Goal: Information Seeking & Learning: Find specific fact

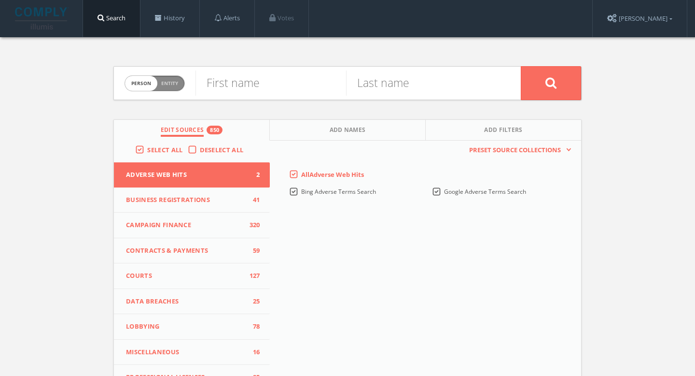
click at [176, 86] on span "Entity" at bounding box center [169, 83] width 17 height 7
checkbox input "true"
click at [255, 86] on input "text" at bounding box center [358, 83] width 325 height 25
paste input "Chance Athletics"
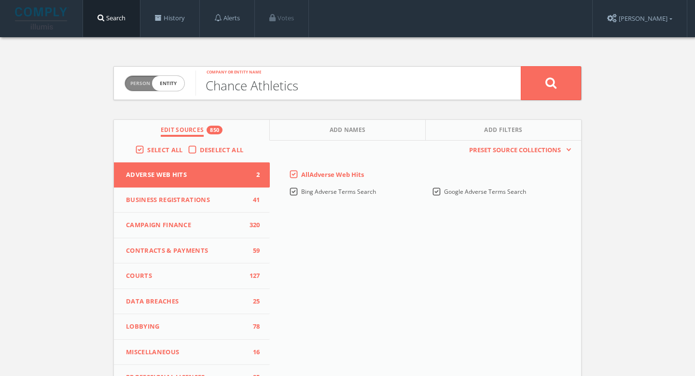
type input "Chance Athletics"
click at [551, 76] on button at bounding box center [551, 83] width 60 height 34
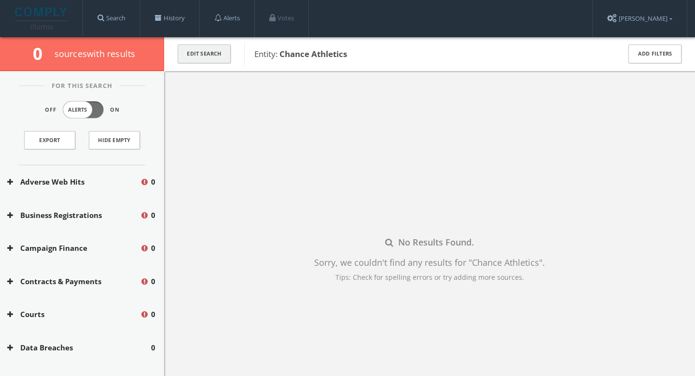
click at [223, 57] on button "Edit Search" at bounding box center [204, 53] width 53 height 19
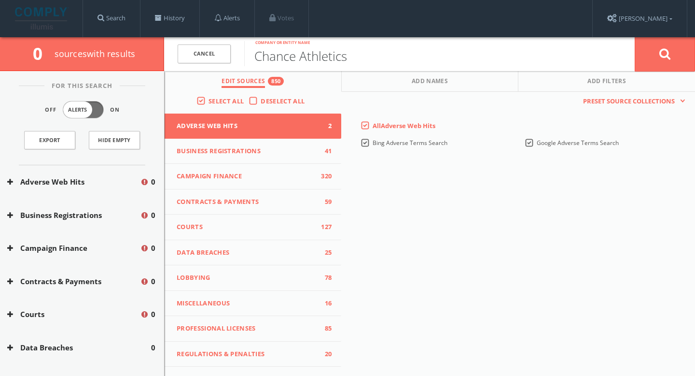
click at [316, 54] on input "Chance Athletics" at bounding box center [439, 53] width 391 height 25
type input "Chance LA"
click at [666, 55] on icon at bounding box center [666, 54] width 12 height 12
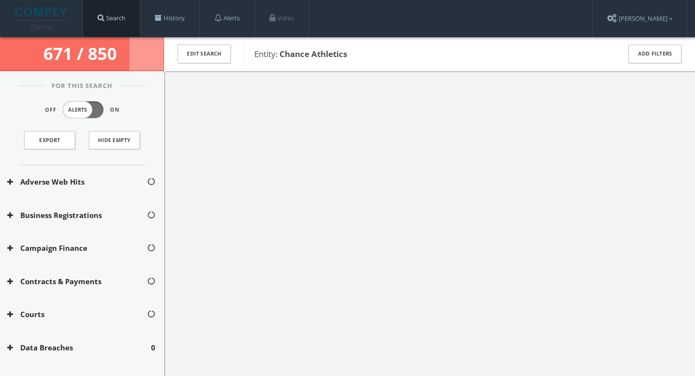
click at [99, 21] on span at bounding box center [101, 17] width 7 height 7
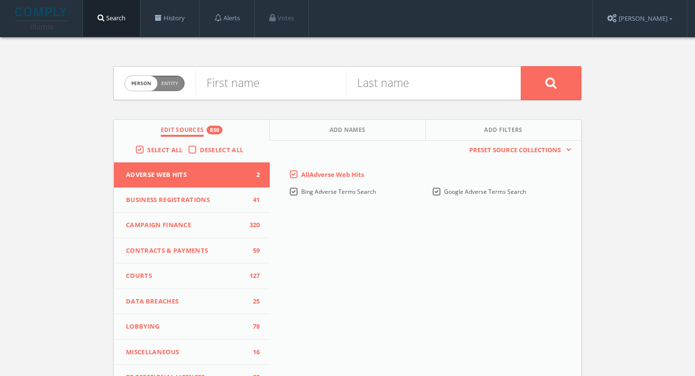
click at [171, 93] on div "Person Entity person" at bounding box center [155, 84] width 60 height 34
click at [171, 87] on span "Person Entity" at bounding box center [154, 83] width 59 height 15
checkbox input "true"
click at [250, 80] on input "text" at bounding box center [358, 83] width 325 height 25
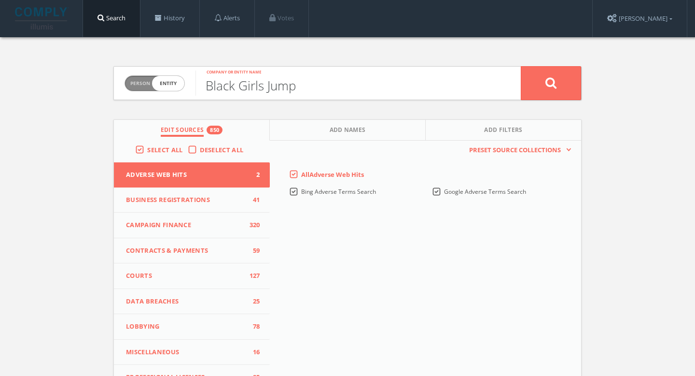
type input "Black Girls Jump"
click at [541, 88] on button at bounding box center [551, 83] width 60 height 34
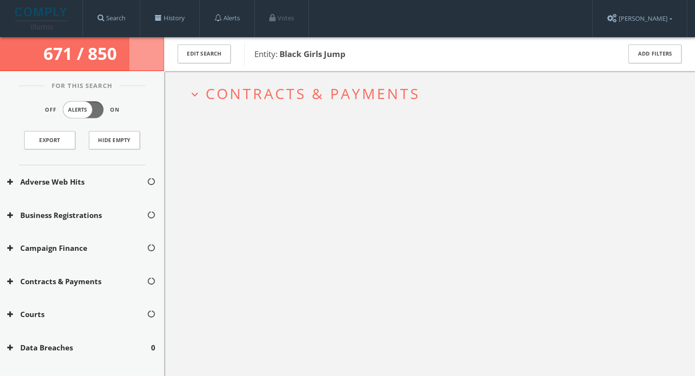
click at [302, 97] on span "Contracts & Payments" at bounding box center [313, 94] width 214 height 20
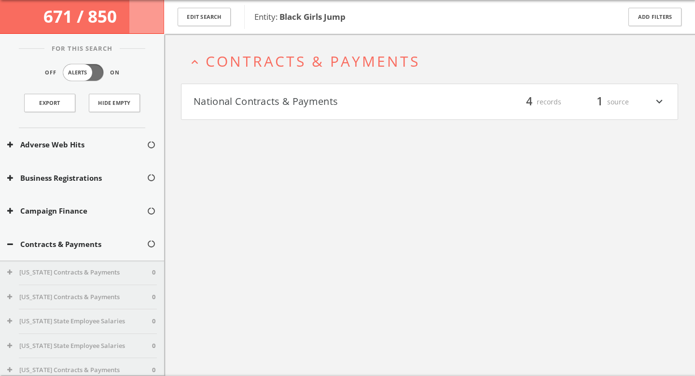
click at [307, 102] on button "National Contracts & Payments" at bounding box center [312, 102] width 236 height 16
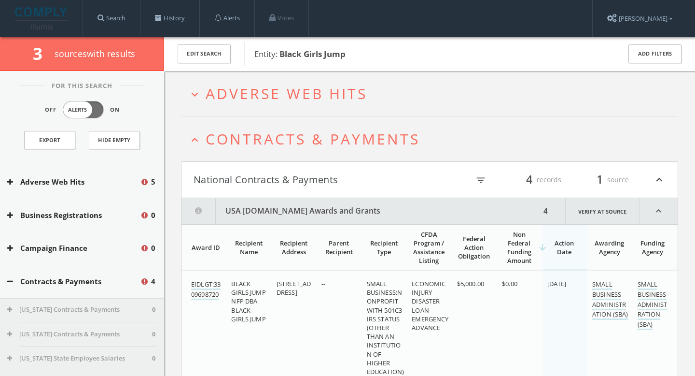
click at [353, 104] on h2 "expand_more Adverse Web Hits" at bounding box center [429, 93] width 497 height 45
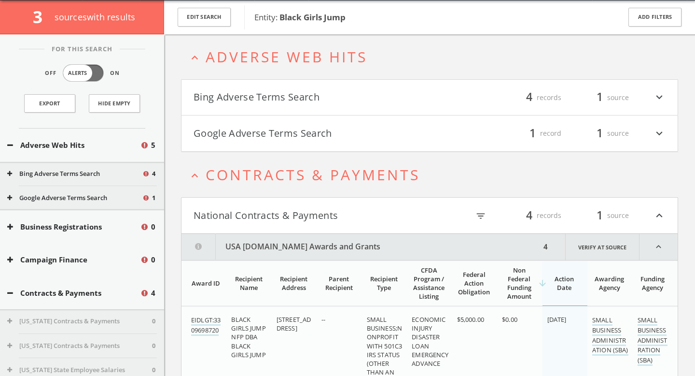
scroll to position [37, 0]
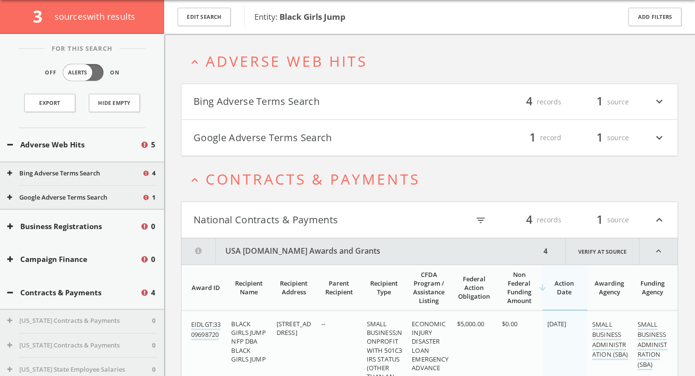
click at [335, 99] on button "Bing Adverse Terms Search" at bounding box center [312, 102] width 236 height 16
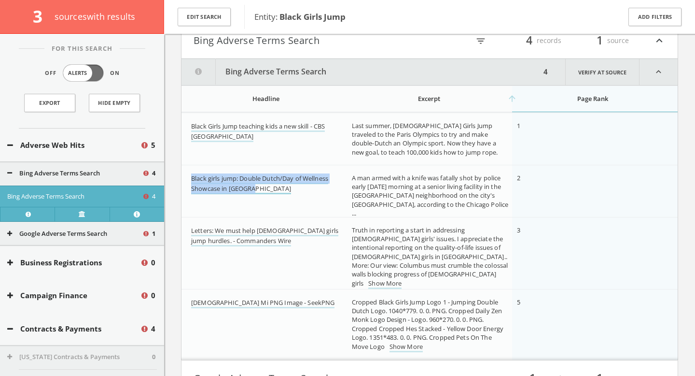
scroll to position [97, 0]
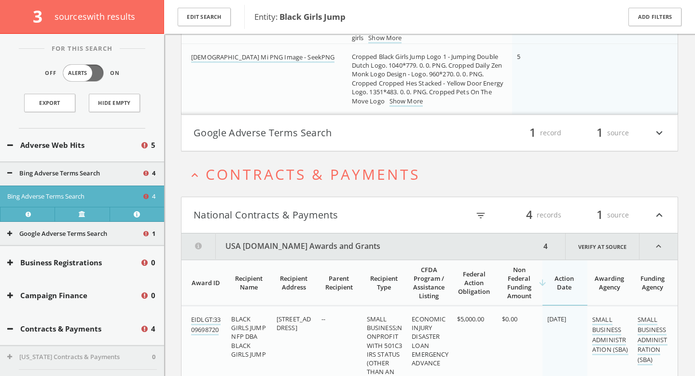
click at [324, 128] on button "Google Adverse Terms Search" at bounding box center [312, 133] width 236 height 16
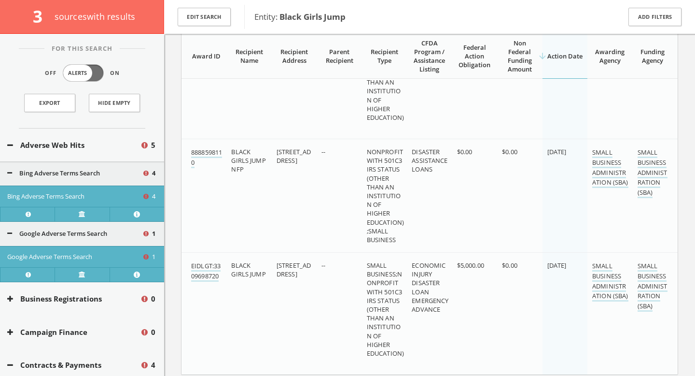
scroll to position [874, 0]
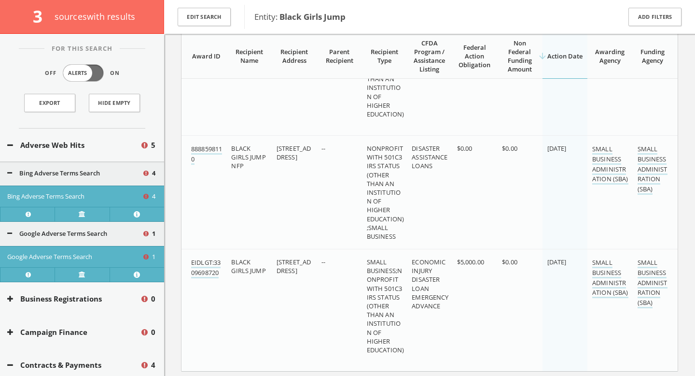
click at [473, 102] on td "$5,000.00" at bounding box center [475, 74] width 45 height 122
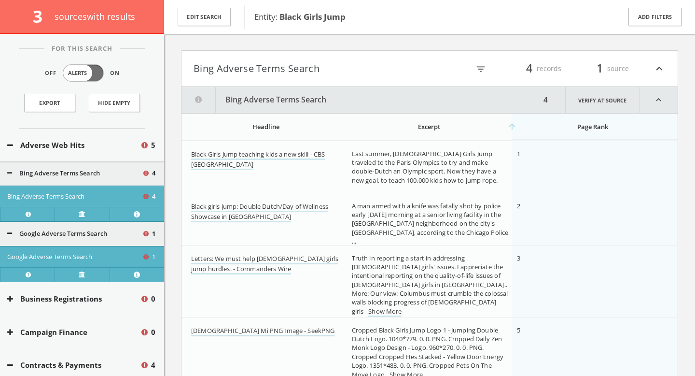
scroll to position [0, 0]
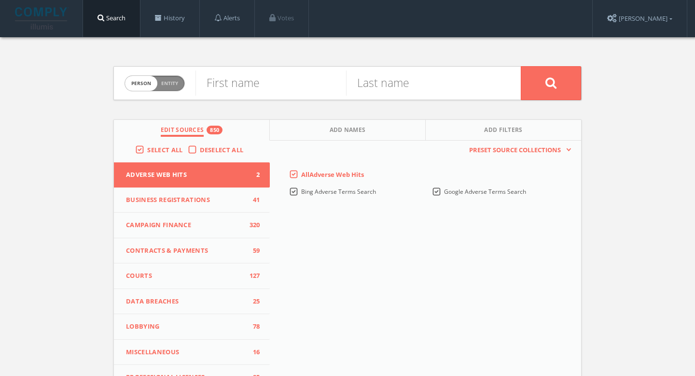
click at [176, 87] on span "Person Entity" at bounding box center [154, 83] width 59 height 15
checkbox input "true"
click at [229, 86] on input "text" at bounding box center [358, 83] width 325 height 25
paste input "True Star Foundation"
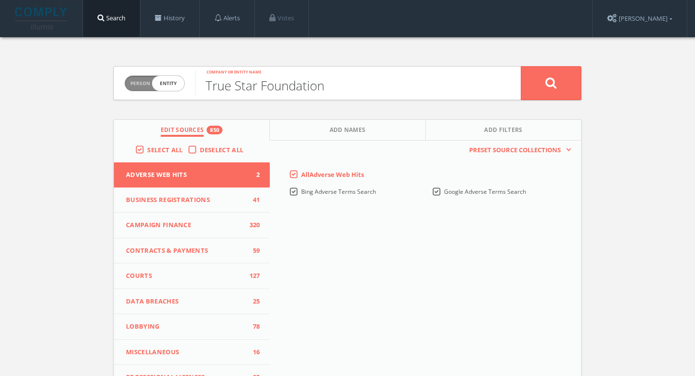
type input "True Star Foundation"
click at [542, 84] on button at bounding box center [551, 83] width 60 height 34
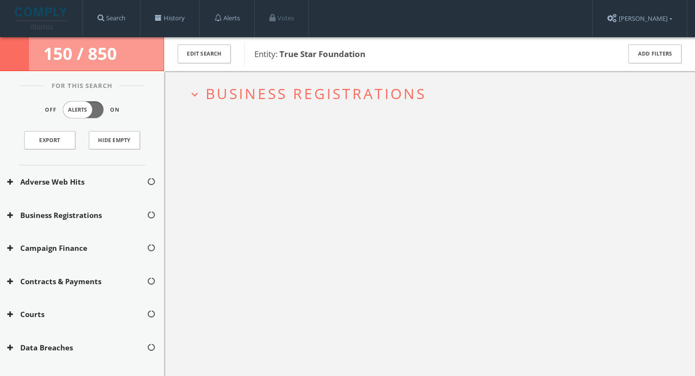
click at [390, 106] on h2 "expand_more Business Registrations" at bounding box center [429, 93] width 497 height 45
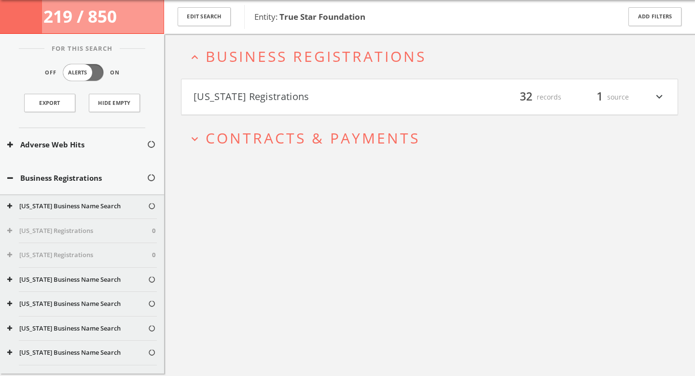
click at [391, 108] on h4 "[US_STATE] Registrations filter_list 32 records 1 source expand_more" at bounding box center [430, 97] width 496 height 36
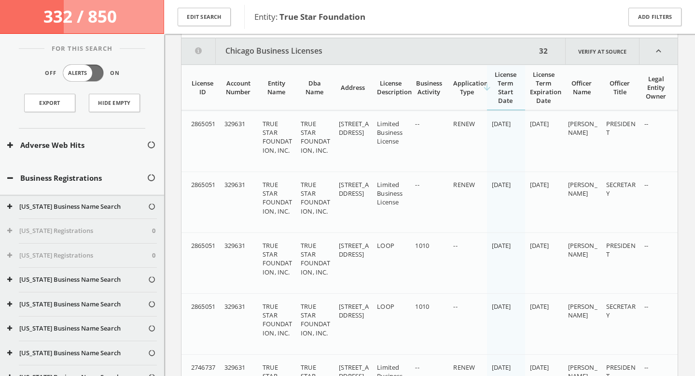
scroll to position [123, 0]
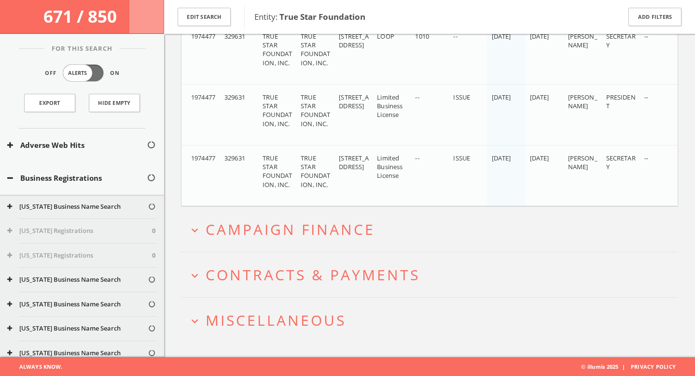
click at [366, 226] on span "Campaign Finance" at bounding box center [291, 229] width 170 height 20
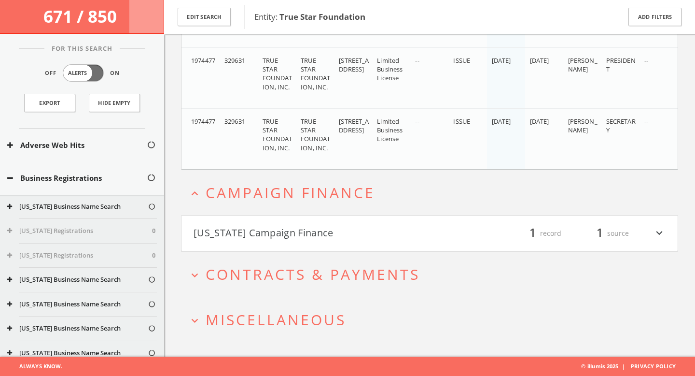
click at [367, 218] on h4 "[US_STATE] Campaign Finance filter_list 1 record 1 source expand_more" at bounding box center [430, 233] width 496 height 36
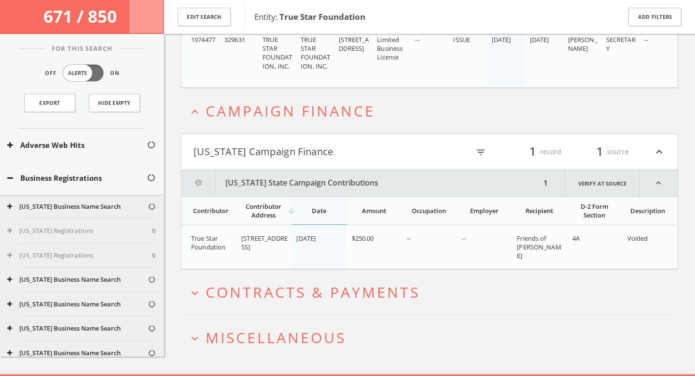
scroll to position [1825, 0]
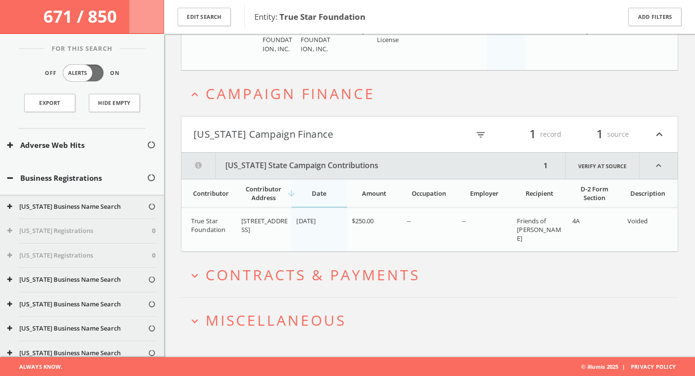
click at [419, 261] on h2 "expand_more Contracts & Payments" at bounding box center [429, 274] width 497 height 45
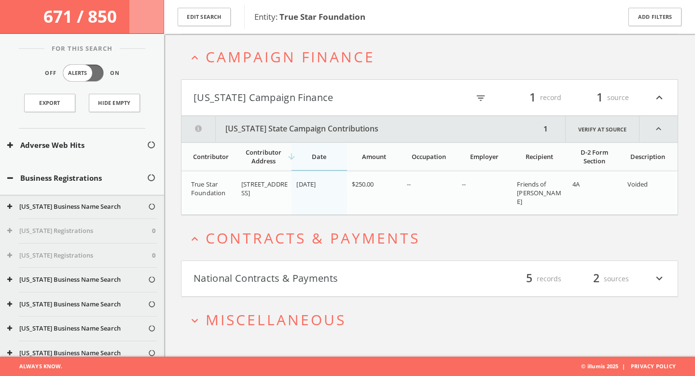
click at [414, 270] on button "National Contracts & Payments" at bounding box center [312, 278] width 236 height 16
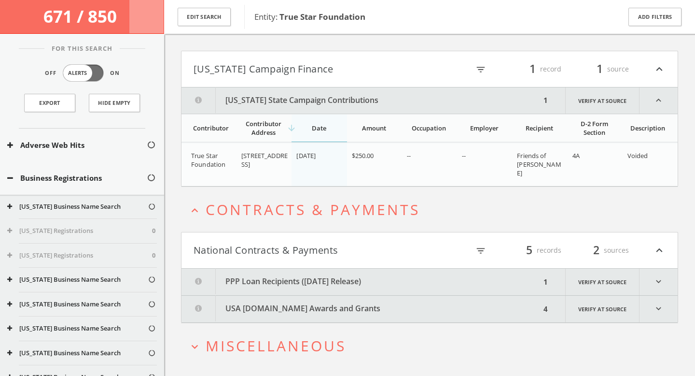
scroll to position [1916, 0]
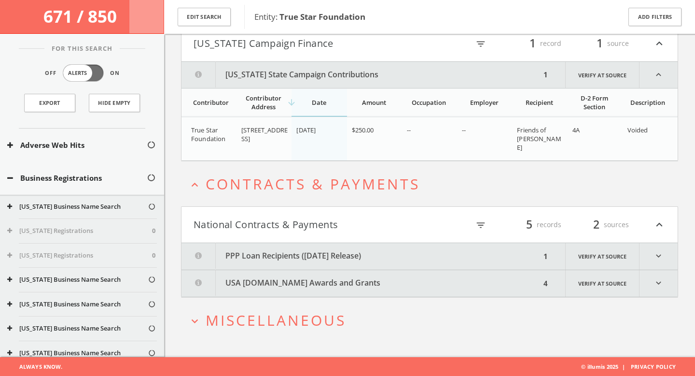
click at [410, 251] on button "PPP Loan Recipients ([DATE] Release)" at bounding box center [361, 256] width 359 height 27
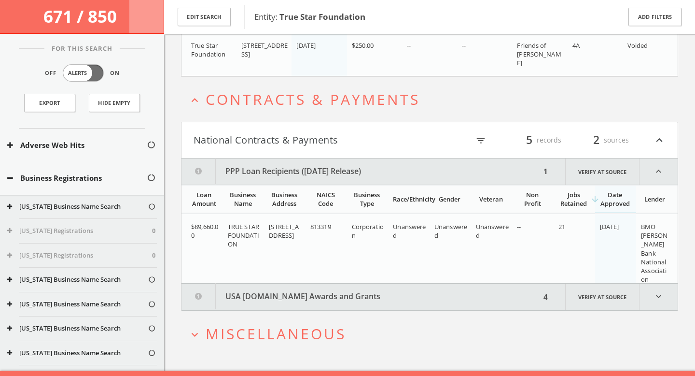
scroll to position [2014, 0]
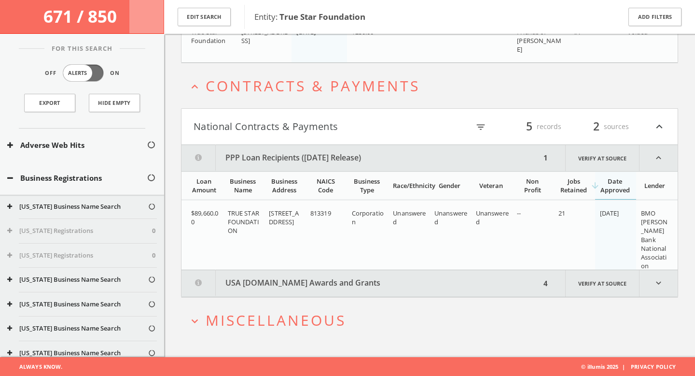
click at [410, 280] on button "USA [DOMAIN_NAME] Awards and Grants" at bounding box center [361, 283] width 359 height 27
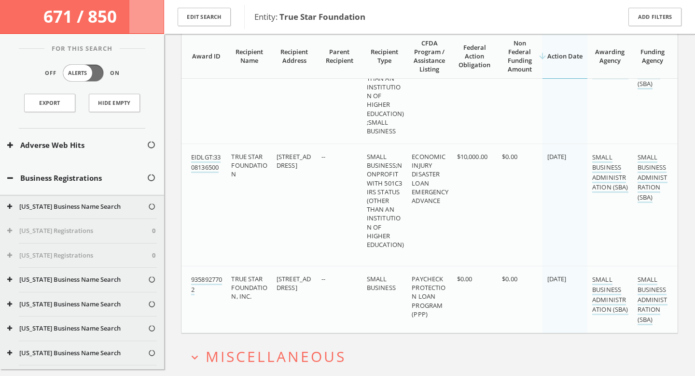
scroll to position [2430, 0]
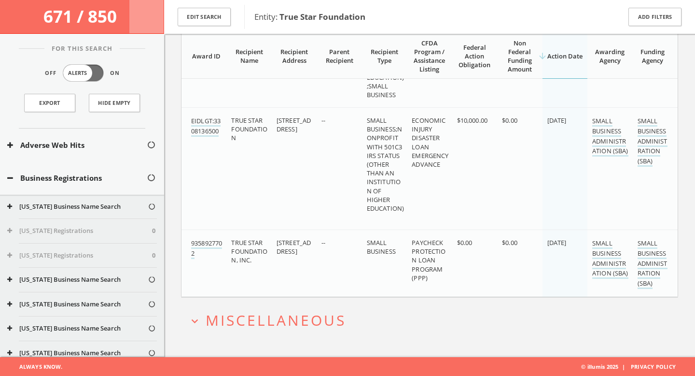
click at [346, 324] on span "Miscellaneous" at bounding box center [276, 320] width 141 height 20
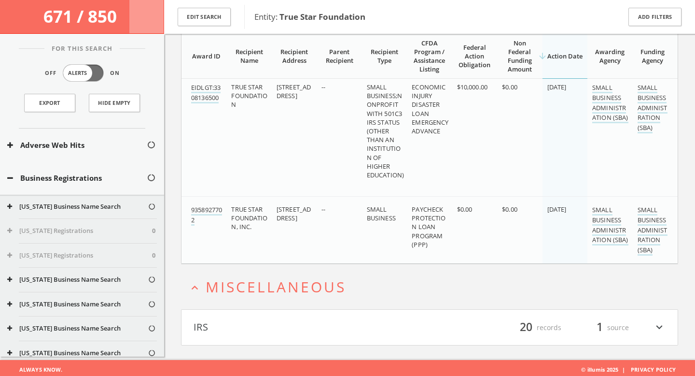
scroll to position [2466, 0]
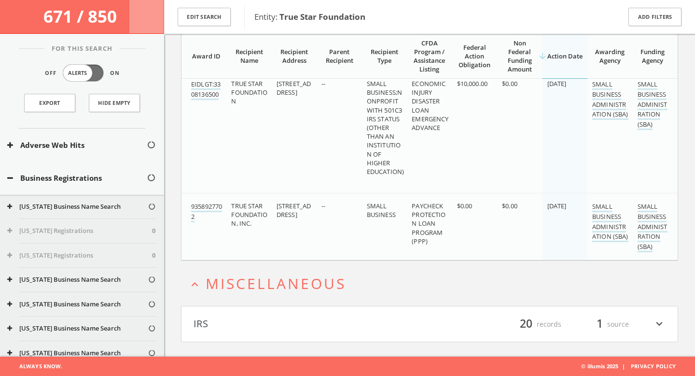
click at [345, 313] on h4 "IRS filter_list 20 records 1 source expand_more" at bounding box center [430, 324] width 496 height 36
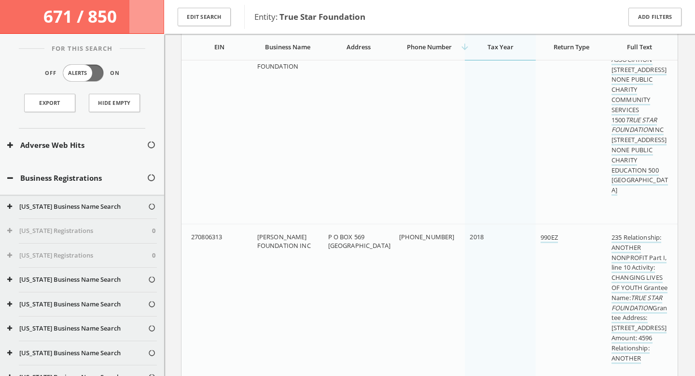
scroll to position [3018, 0]
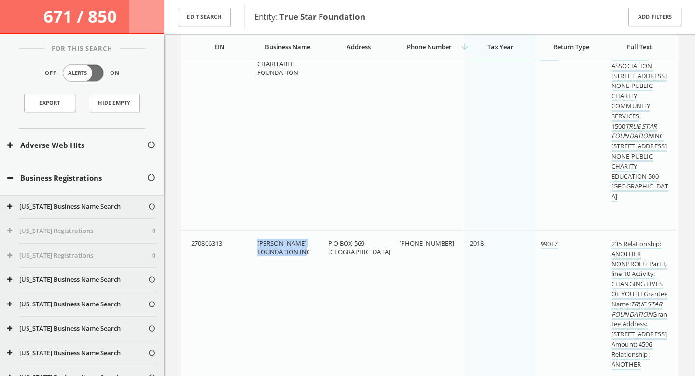
drag, startPoint x: 254, startPoint y: 241, endPoint x: 313, endPoint y: 249, distance: 59.9
click at [314, 249] on td "[PERSON_NAME] FOUNDATION INC" at bounding box center [288, 314] width 71 height 168
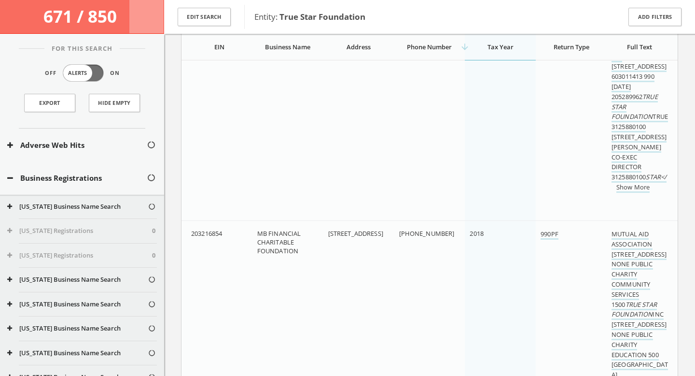
scroll to position [2827, 0]
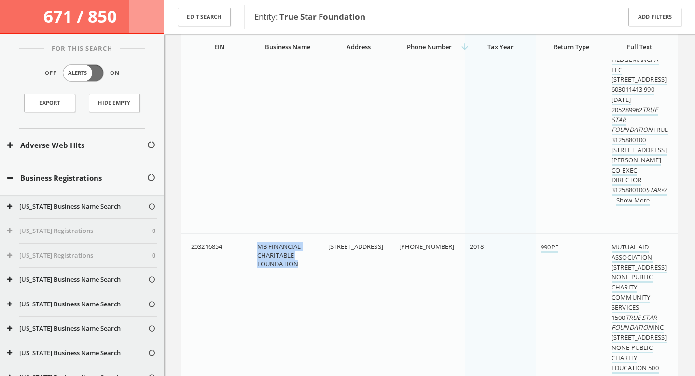
drag, startPoint x: 259, startPoint y: 244, endPoint x: 301, endPoint y: 265, distance: 46.9
click at [301, 265] on div "MB FINANCIAL CHARITABLE FOUNDATION" at bounding box center [288, 255] width 63 height 27
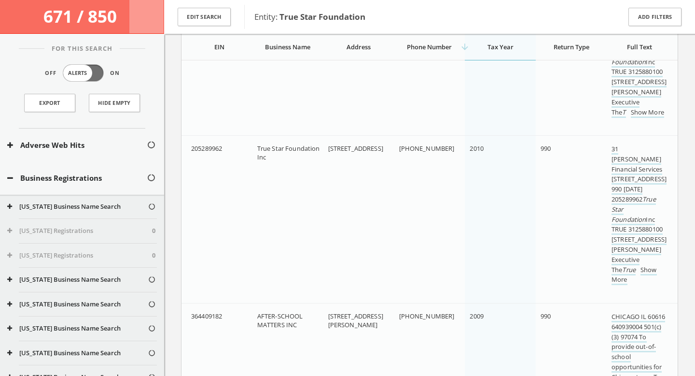
scroll to position [6286, 0]
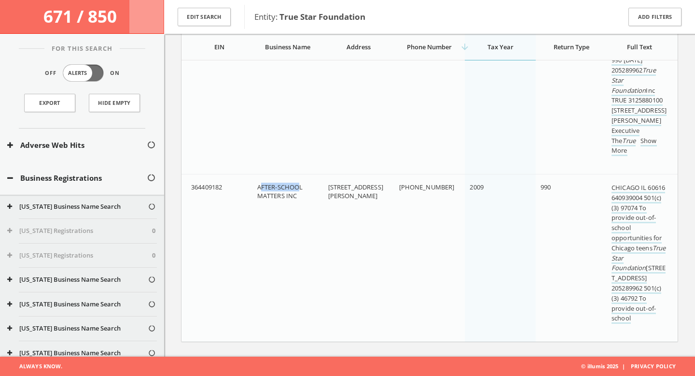
drag, startPoint x: 260, startPoint y: 189, endPoint x: 298, endPoint y: 191, distance: 38.7
click at [298, 191] on span "AFTER-SCHOOL MATTERS INC" at bounding box center [280, 191] width 46 height 17
click at [280, 191] on span "AFTER-SCHOOL MATTERS INC" at bounding box center [280, 191] width 46 height 17
drag, startPoint x: 254, startPoint y: 188, endPoint x: 300, endPoint y: 195, distance: 46.4
click at [300, 195] on td "AFTER-SCHOOL MATTERS INC" at bounding box center [288, 258] width 71 height 168
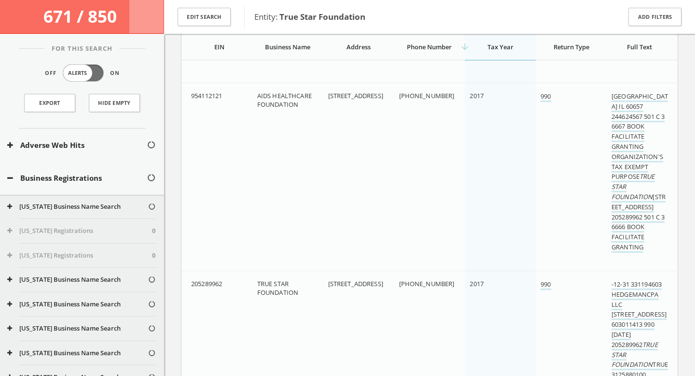
scroll to position [4145, 0]
